Goal: Information Seeking & Learning: Learn about a topic

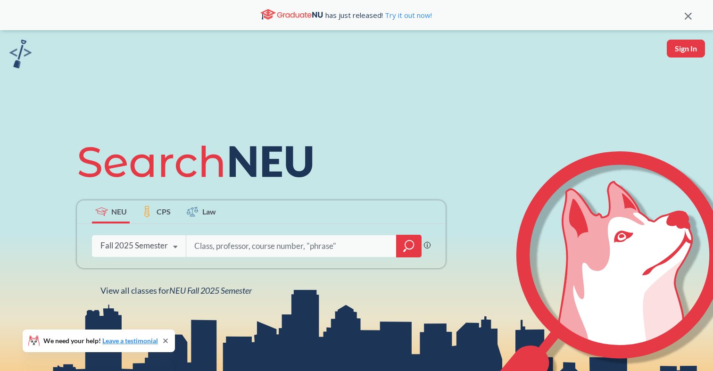
click at [228, 247] on input "search" at bounding box center [291, 246] width 196 height 20
type input "public speaking"
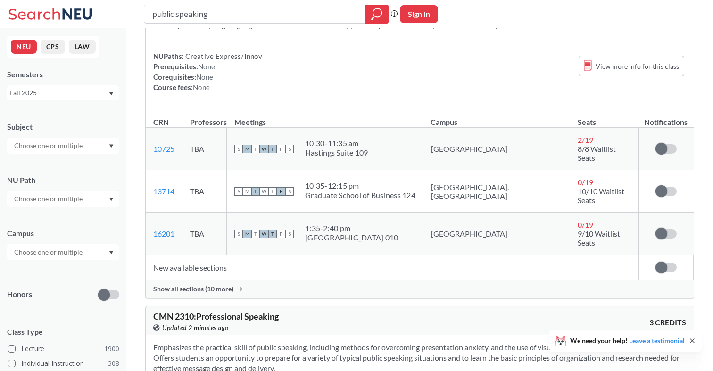
scroll to position [71, 0]
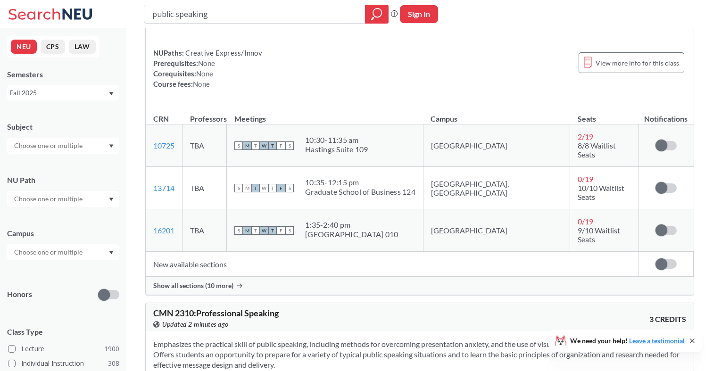
click at [205, 282] on span "Show all sections (10 more)" at bounding box center [193, 286] width 80 height 8
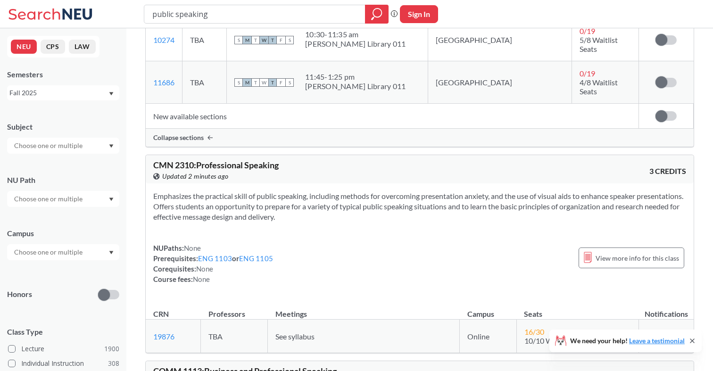
scroll to position [644, 0]
click at [272, 319] on td "See syllabus" at bounding box center [364, 335] width 192 height 33
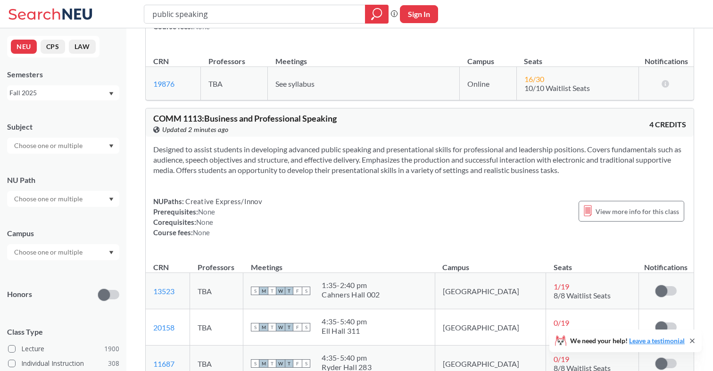
scroll to position [899, 0]
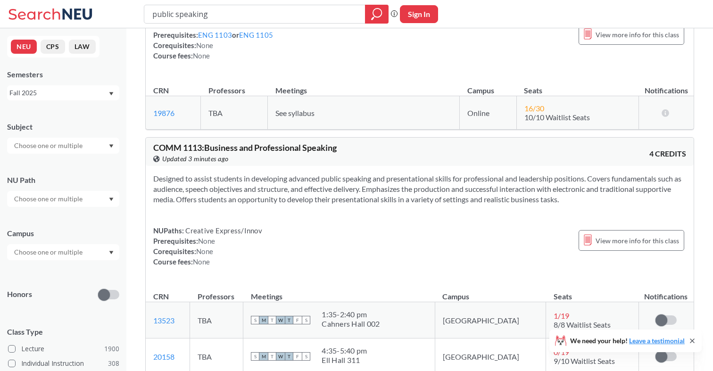
scroll to position [869, 0]
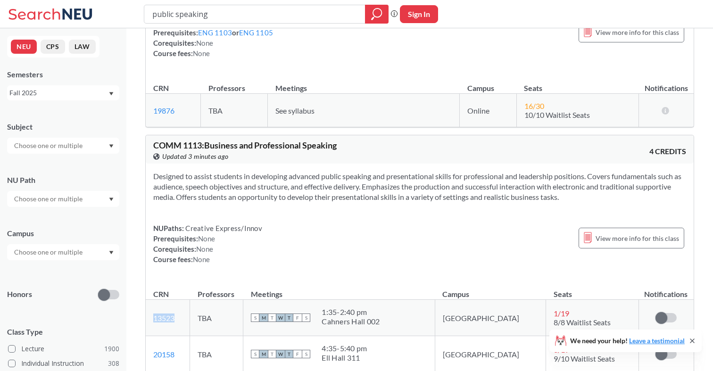
drag, startPoint x: 179, startPoint y: 248, endPoint x: 154, endPoint y: 249, distance: 25.0
click at [154, 300] on td "13523 View this section on Banner." at bounding box center [168, 318] width 44 height 36
copy link "13523"
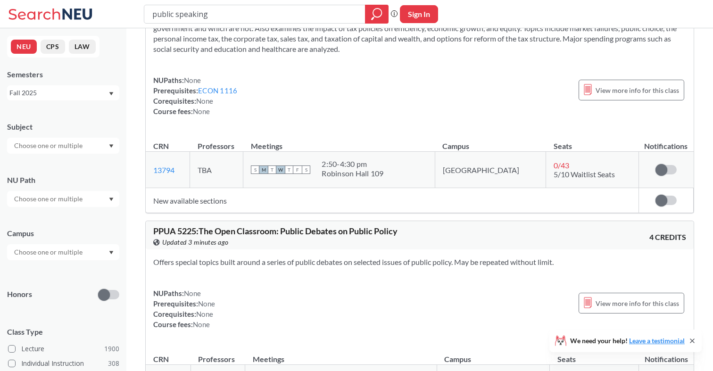
scroll to position [2301, 0]
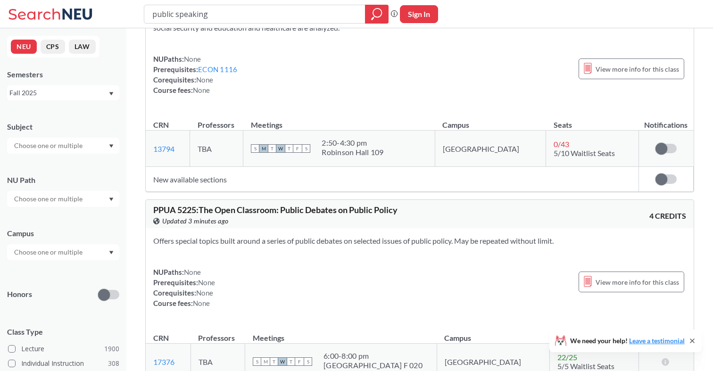
click at [81, 143] on input "text" at bounding box center [48, 145] width 79 height 11
click at [97, 132] on div "Subject CS ( 115 ) Computer Science NRSG ( 77 ) Nursing EECE ( 72 ) Electrical …" at bounding box center [63, 133] width 112 height 42
click at [54, 200] on input "text" at bounding box center [48, 198] width 79 height 11
click at [85, 219] on span "( 112 )" at bounding box center [89, 220] width 15 height 8
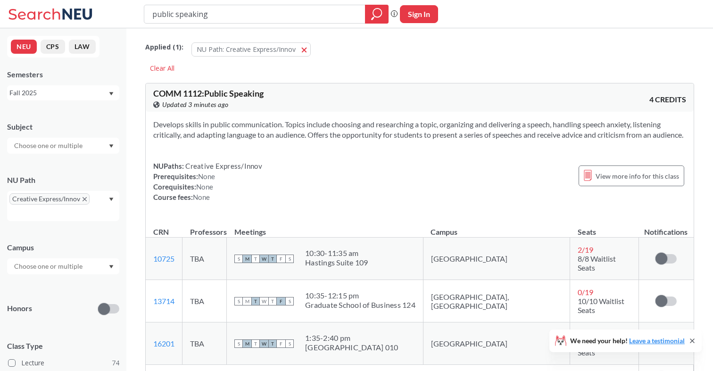
click at [291, 202] on div "NUPaths: Creative Express/Innov Prerequisites: None Corequisites: None Course f…" at bounding box center [419, 182] width 533 height 42
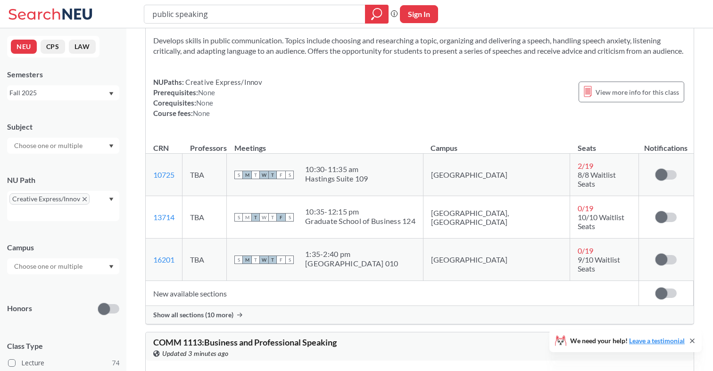
scroll to position [96, 0]
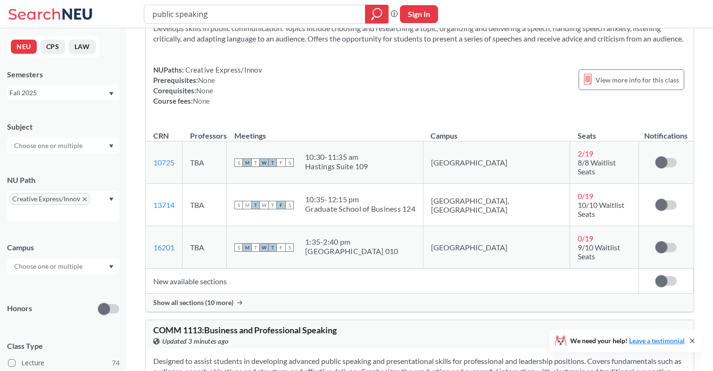
click at [178, 299] on span "Show all sections (10 more)" at bounding box center [193, 303] width 80 height 8
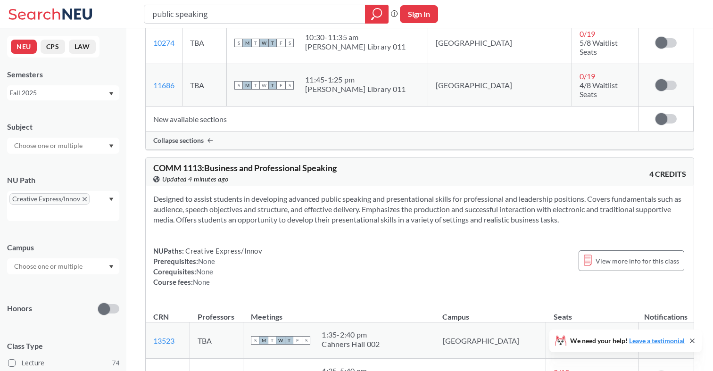
scroll to position [684, 0]
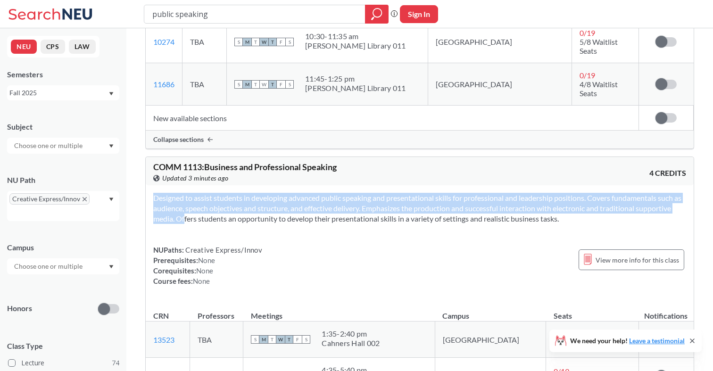
drag, startPoint x: 207, startPoint y: 147, endPoint x: 474, endPoint y: 156, distance: 267.1
click at [474, 185] on div "Designed to assist students in developing advanced public speaking and presenta…" at bounding box center [420, 243] width 548 height 116
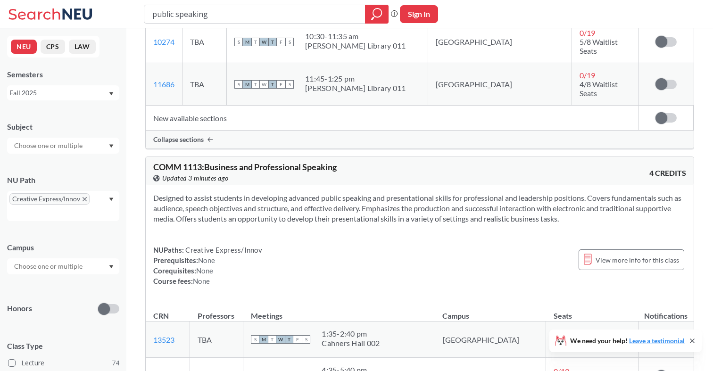
scroll to position [733, 0]
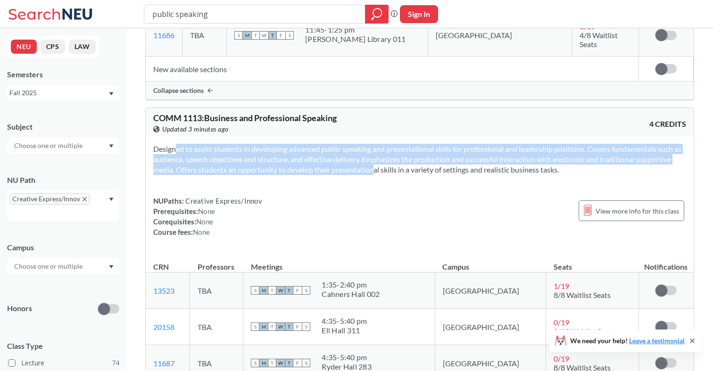
drag, startPoint x: 159, startPoint y: 80, endPoint x: 396, endPoint y: 100, distance: 237.6
click at [396, 144] on section "Designed to assist students in developing advanced public speaking and presenta…" at bounding box center [419, 159] width 533 height 31
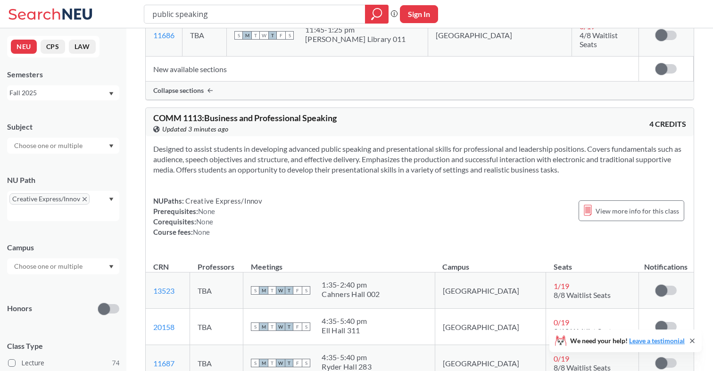
drag, startPoint x: 606, startPoint y: 99, endPoint x: 325, endPoint y: 78, distance: 281.0
click at [325, 144] on section "Designed to assist students in developing advanced public speaking and presenta…" at bounding box center [419, 159] width 533 height 31
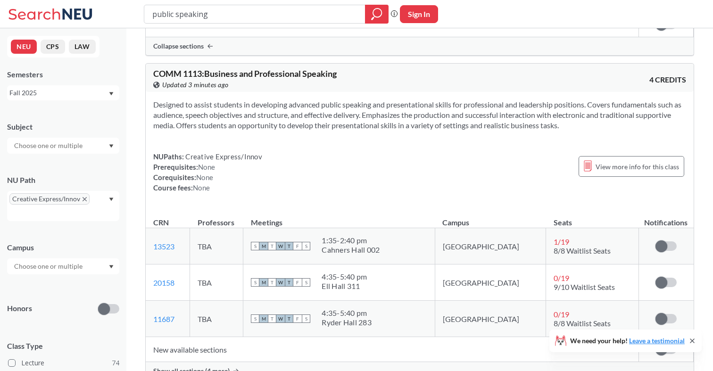
scroll to position [778, 0]
click at [216, 367] on span "Show all sections (4 more)" at bounding box center [191, 371] width 76 height 8
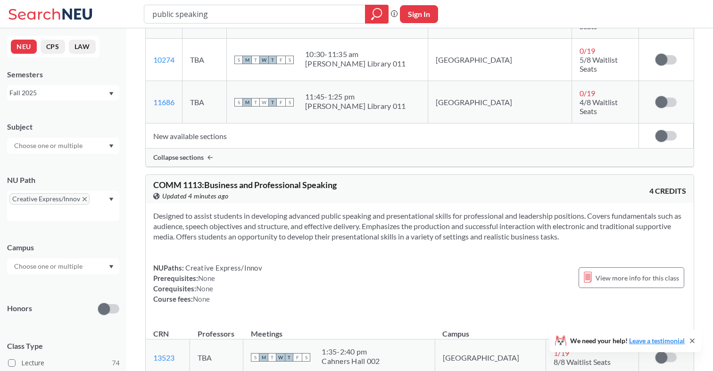
scroll to position [665, 0]
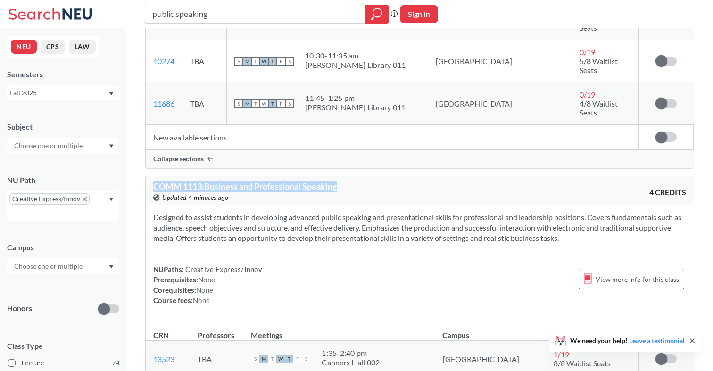
drag, startPoint x: 344, startPoint y: 117, endPoint x: 128, endPoint y: 113, distance: 216.1
copy span "COMM 1113 : Business and Professional Speaking"
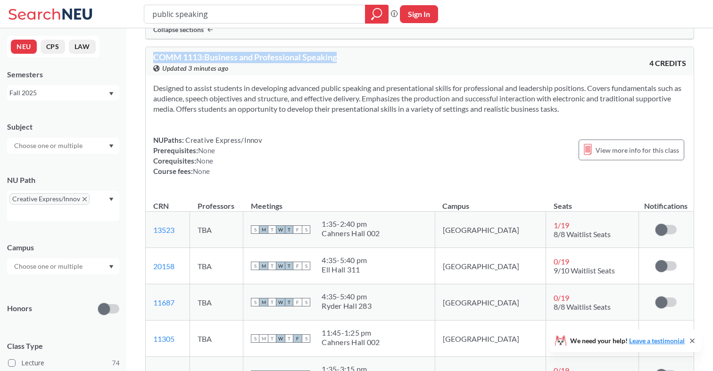
scroll to position [807, 0]
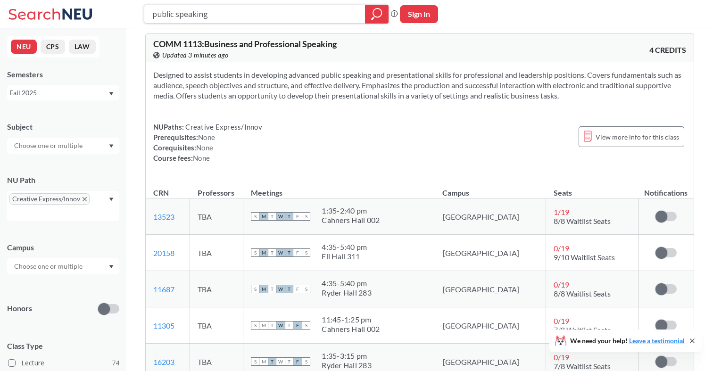
drag, startPoint x: 208, startPoint y: 21, endPoint x: 119, endPoint y: 31, distance: 89.7
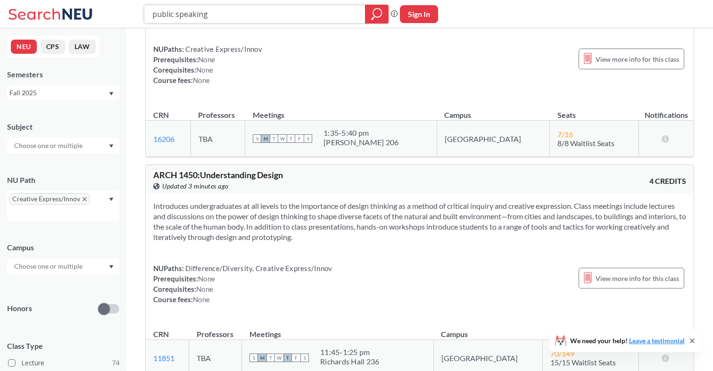
scroll to position [9428, 0]
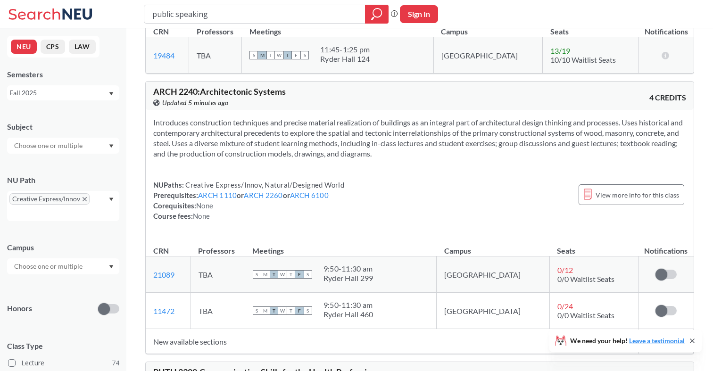
scroll to position [12505, 0]
drag, startPoint x: 177, startPoint y: 236, endPoint x: 153, endPoint y: 238, distance: 24.1
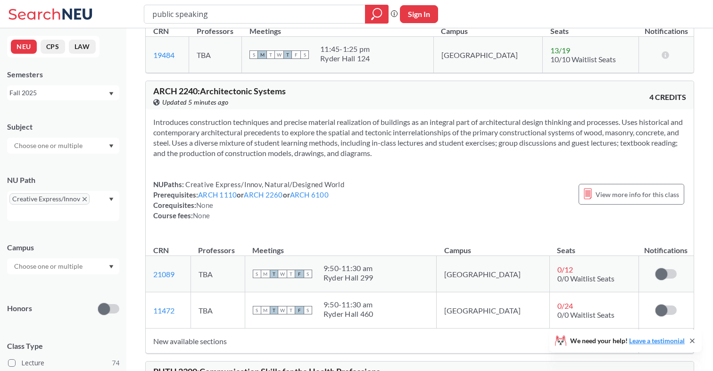
copy link "14986"
drag, startPoint x: 221, startPoint y: 14, endPoint x: 128, endPoint y: 14, distance: 93.4
click at [128, 14] on div "public speaking Phrase search guarantees the exact search appears in the result…" at bounding box center [356, 14] width 713 height 28
type input "history of rock music"
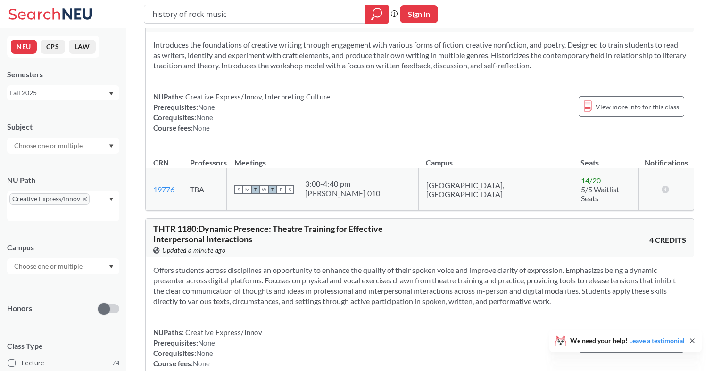
scroll to position [7575, 0]
